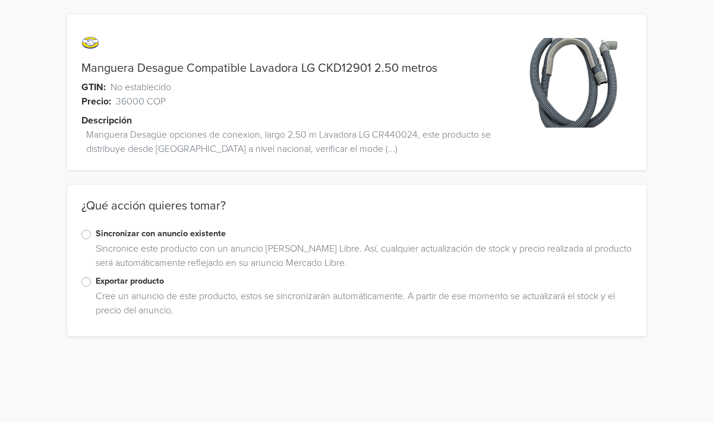
click at [91, 282] on div "Exportar producto" at bounding box center [356, 282] width 551 height 14
click at [96, 283] on label "Exportar producto" at bounding box center [364, 281] width 536 height 13
click at [0, 0] on input "Exportar producto" at bounding box center [0, 0] width 0 height 0
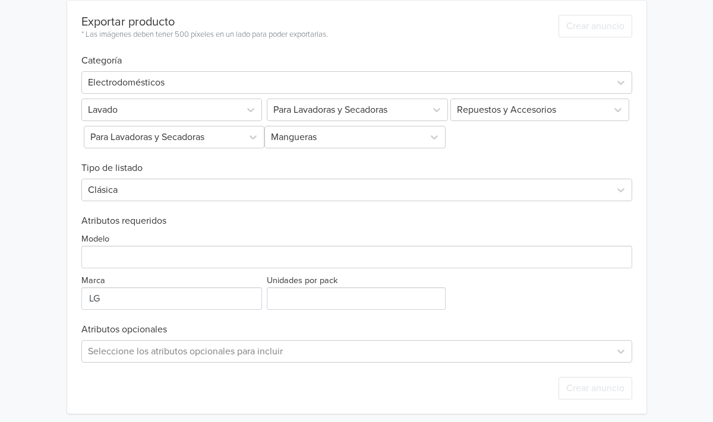
scroll to position [351, 0]
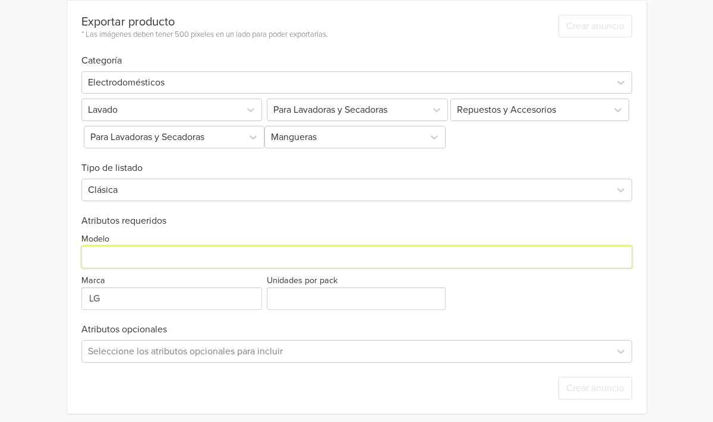
click at [109, 263] on input "Modelo" at bounding box center [356, 257] width 551 height 23
type input "G"
type input "TROMM"
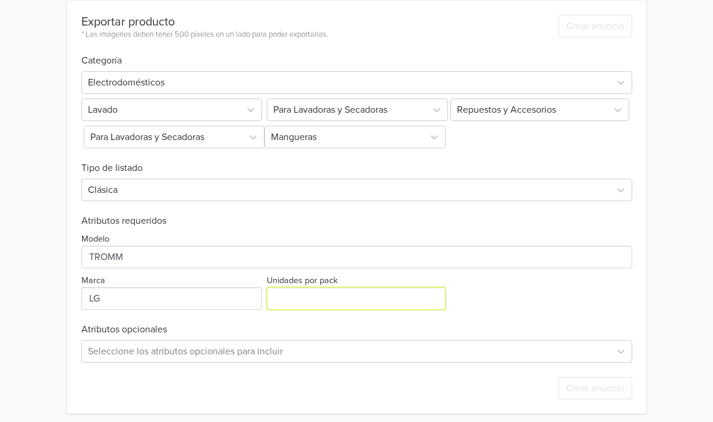
click at [288, 301] on input "Unidades por pack" at bounding box center [356, 299] width 179 height 23
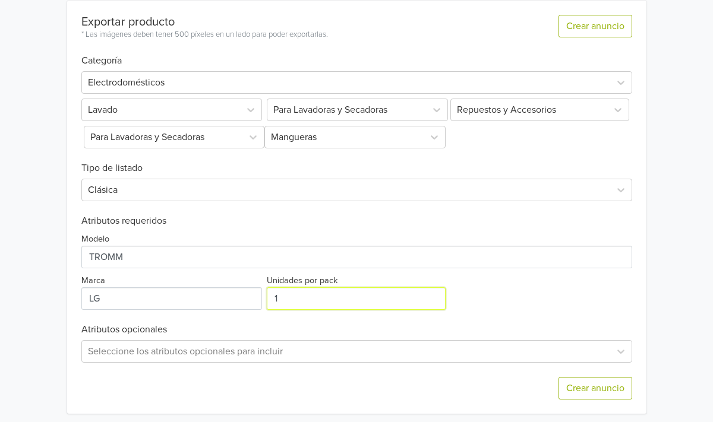
type input "1"
click at [579, 302] on div "Modelo Marca Unidades por pack 1" at bounding box center [356, 268] width 551 height 83
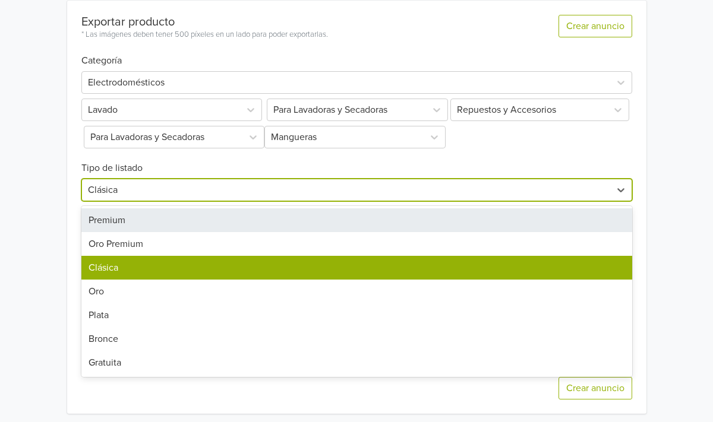
click at [130, 244] on div "Oro Premium" at bounding box center [356, 244] width 551 height 24
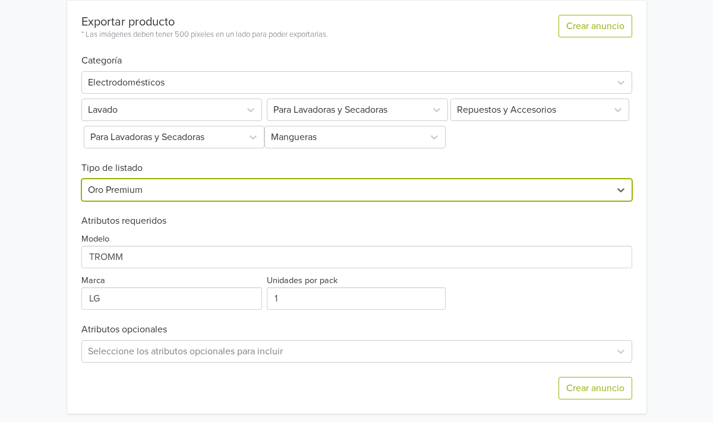
click at [677, 308] on div "Manguera Desague Compatible Lavadora LG CKD12901 2.50 metros GTIN: No estableci…" at bounding box center [356, 38] width 695 height 779
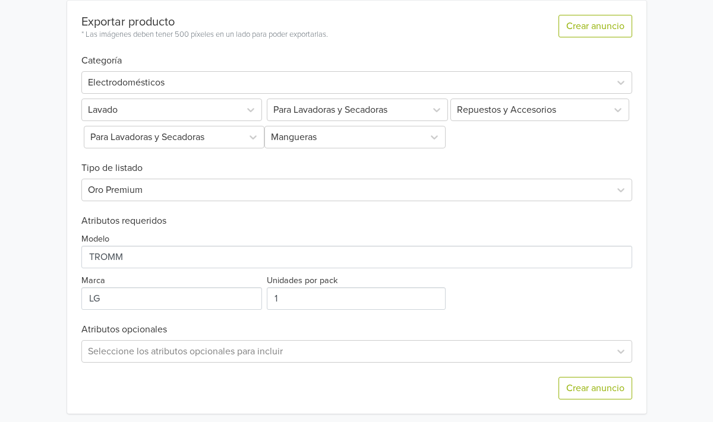
click at [108, 282] on div "Marca" at bounding box center [173, 291] width 184 height 37
click at [116, 306] on input "Marca" at bounding box center [171, 299] width 181 height 23
type input "L"
type input "GENERICA"
click at [626, 292] on div "Modelo Marca Unidades por pack 1" at bounding box center [356, 268] width 551 height 83
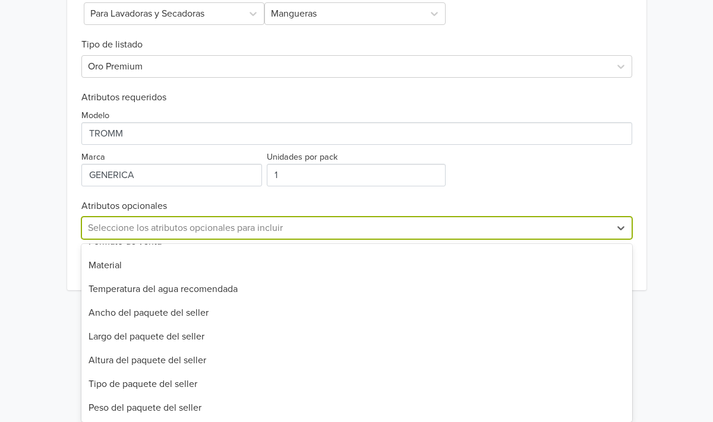
scroll to position [0, 0]
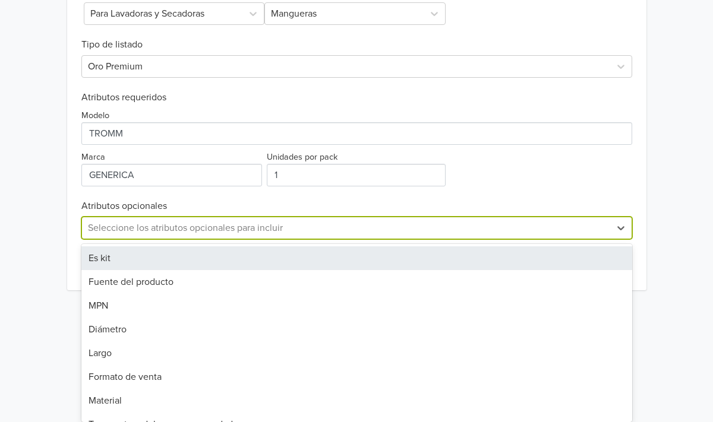
click at [94, 309] on div "MPN" at bounding box center [356, 306] width 551 height 24
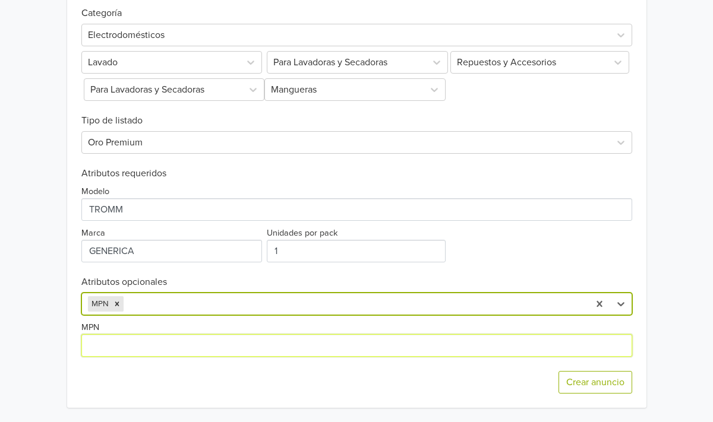
click at [119, 342] on input "MPN" at bounding box center [356, 345] width 551 height 23
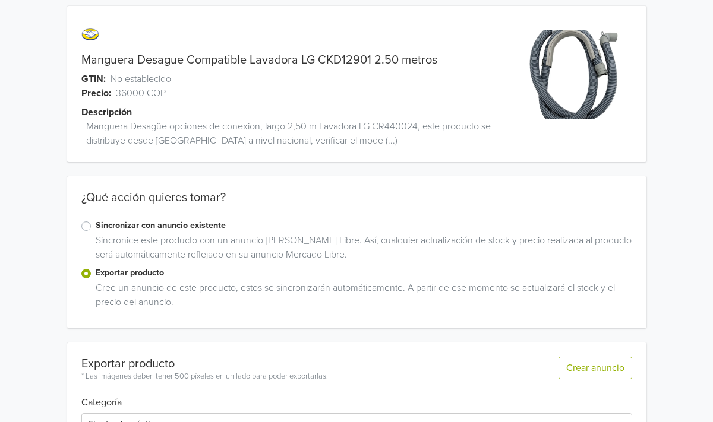
scroll to position [0, 0]
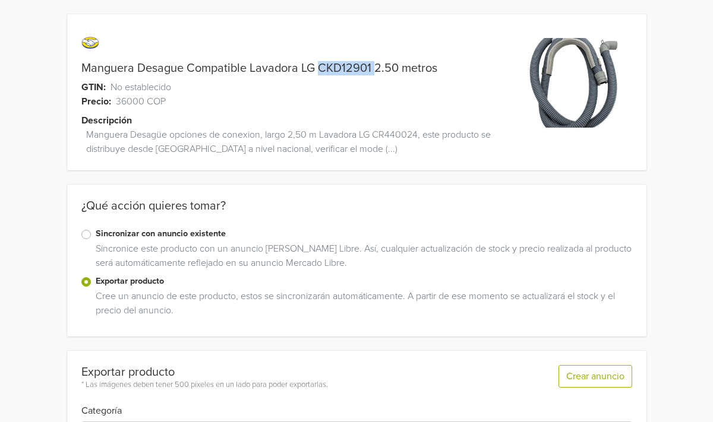
copy link "CKD12901"
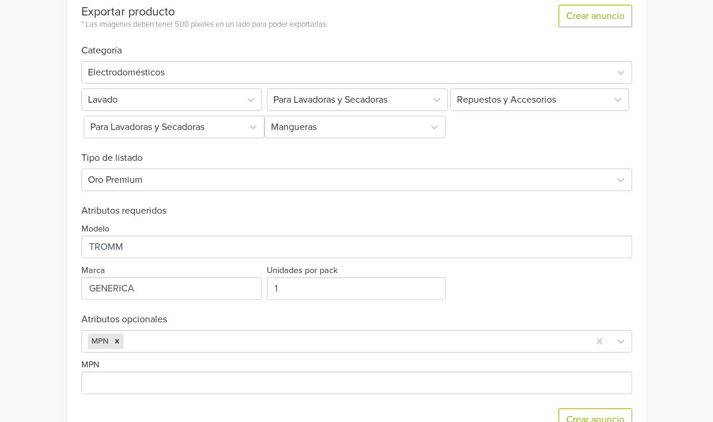
scroll to position [399, 0]
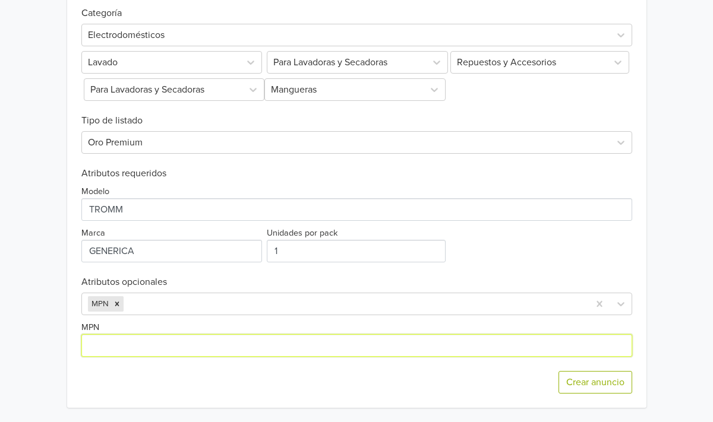
click at [106, 343] on input "MPN" at bounding box center [356, 345] width 551 height 23
paste input "CKD12901"
type input "CKD12901"
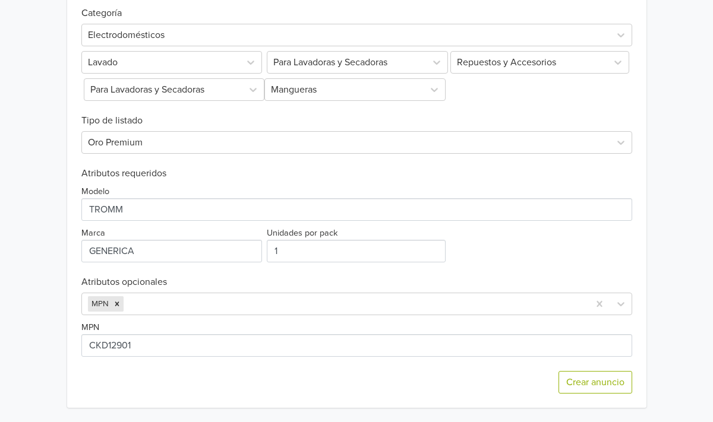
click at [676, 343] on div "Manguera Desague Compatible Lavadora LG CKD12901 2.50 metros GTIN: No estableci…" at bounding box center [356, 12] width 695 height 820
click at [602, 383] on button "Crear anuncio" at bounding box center [595, 382] width 74 height 23
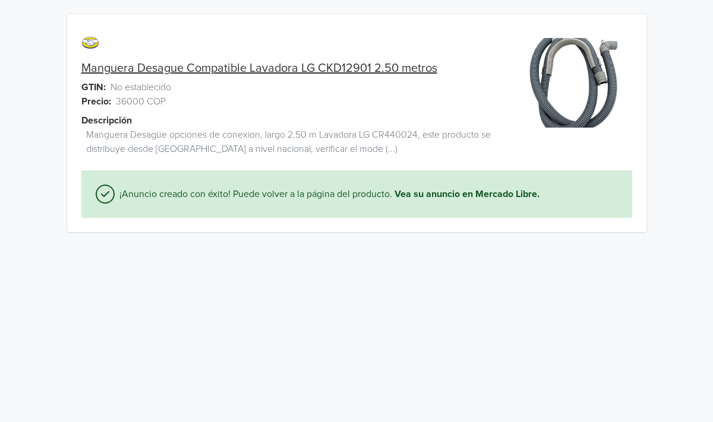
scroll to position [0, 0]
click at [384, 67] on link "Manguera Desague Compatible Lavadora LG CKD12901 2.50 metros" at bounding box center [259, 68] width 356 height 14
